Goal: Find specific page/section: Find specific page/section

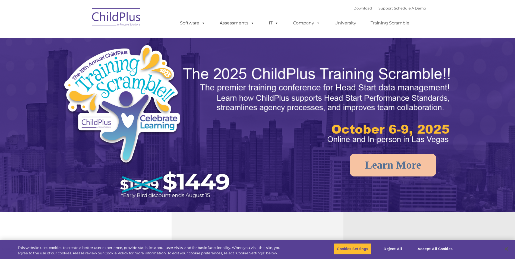
select select "MEDIUM"
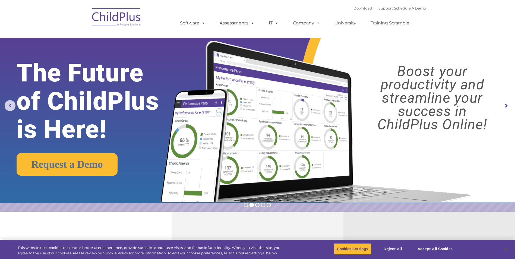
click at [118, 15] on img at bounding box center [116, 17] width 54 height 27
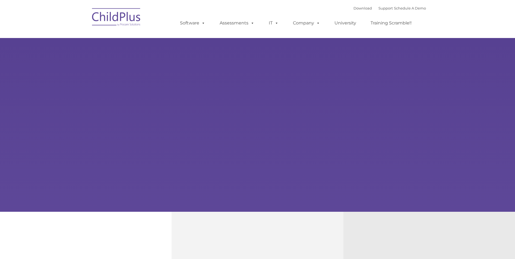
type input ""
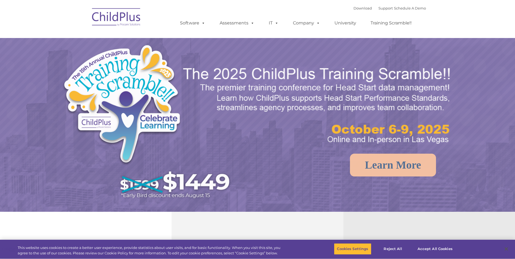
select select "MEDIUM"
